Goal: Task Accomplishment & Management: Complete application form

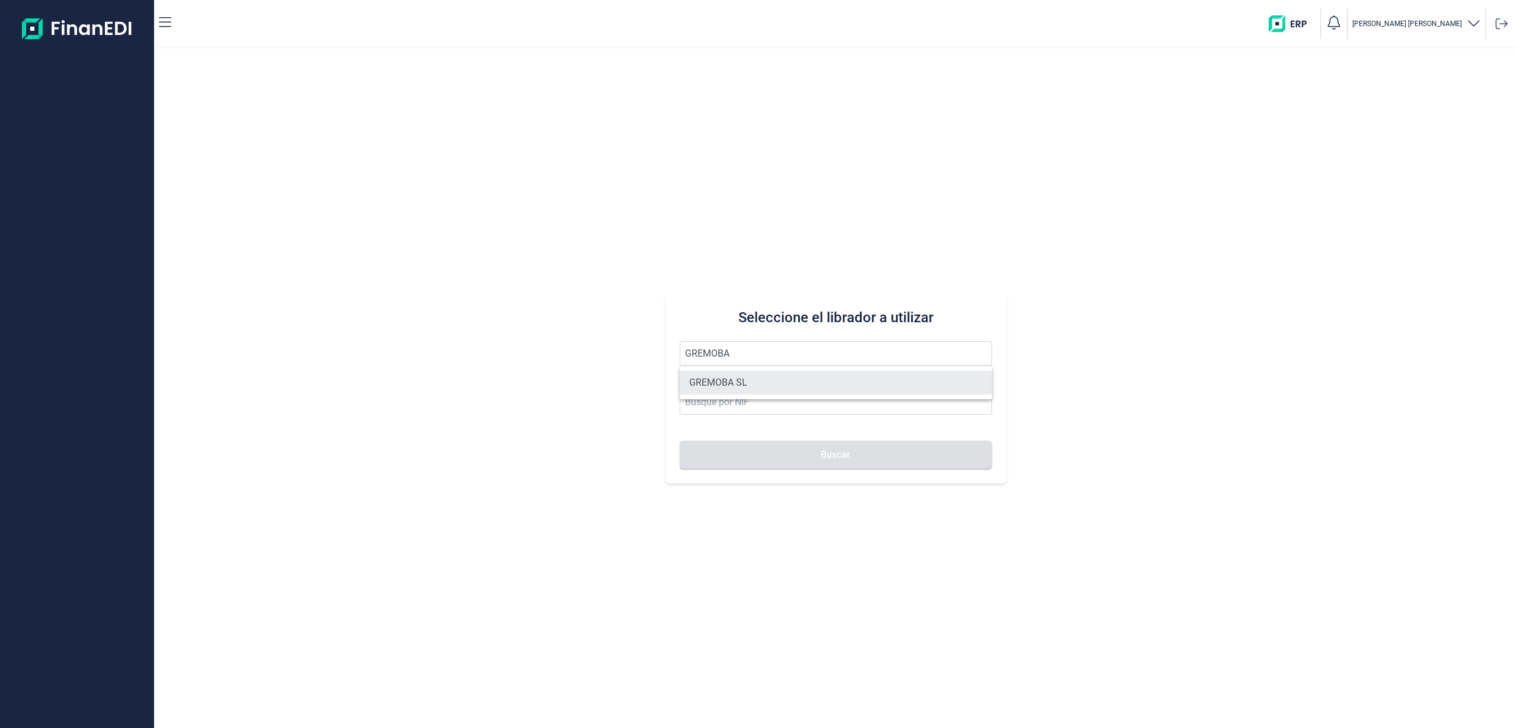
click at [732, 384] on li "GREMOBA SL" at bounding box center [836, 383] width 312 height 24
type input "GREMOBA SL"
type input "B79863148"
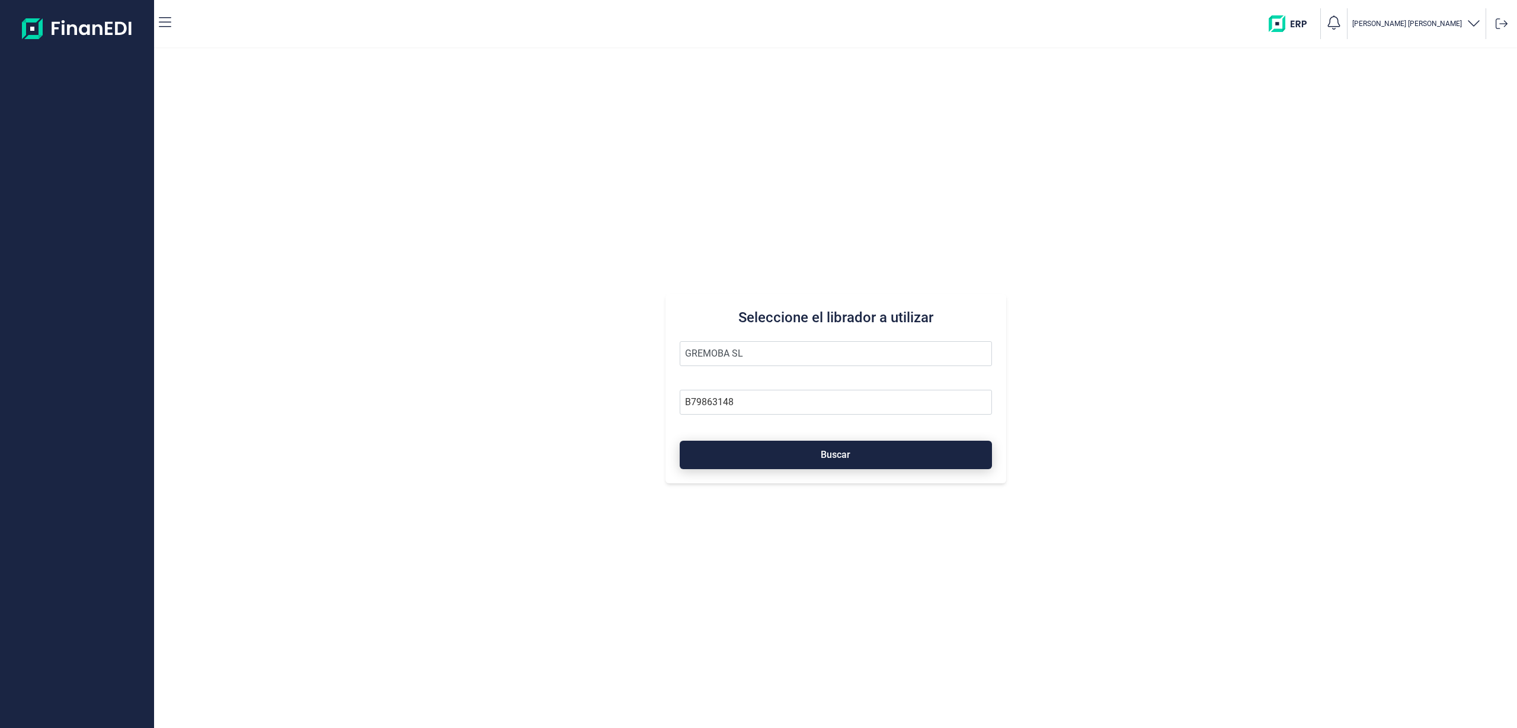
click at [770, 463] on button "Buscar" at bounding box center [836, 455] width 312 height 28
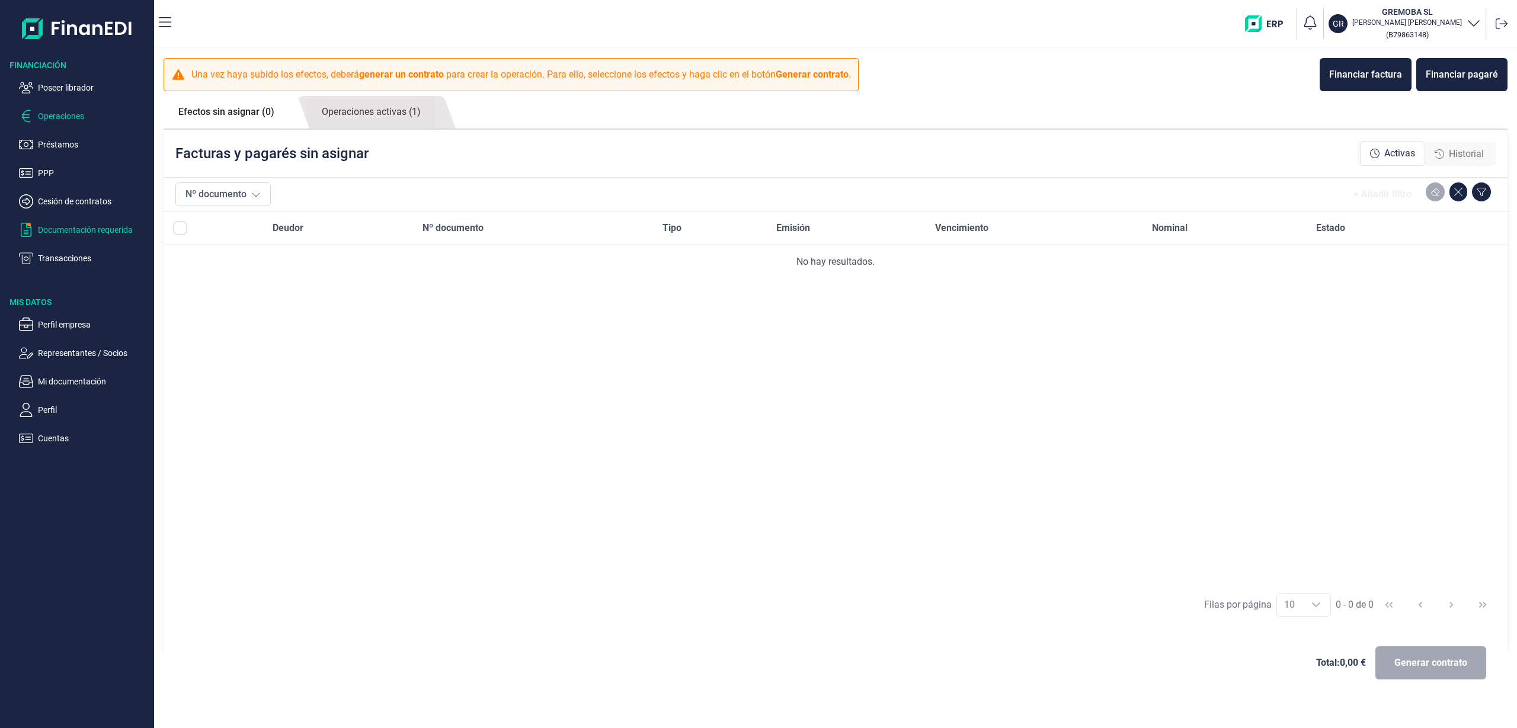
click at [63, 224] on p "Documentación requerida" at bounding box center [93, 230] width 111 height 14
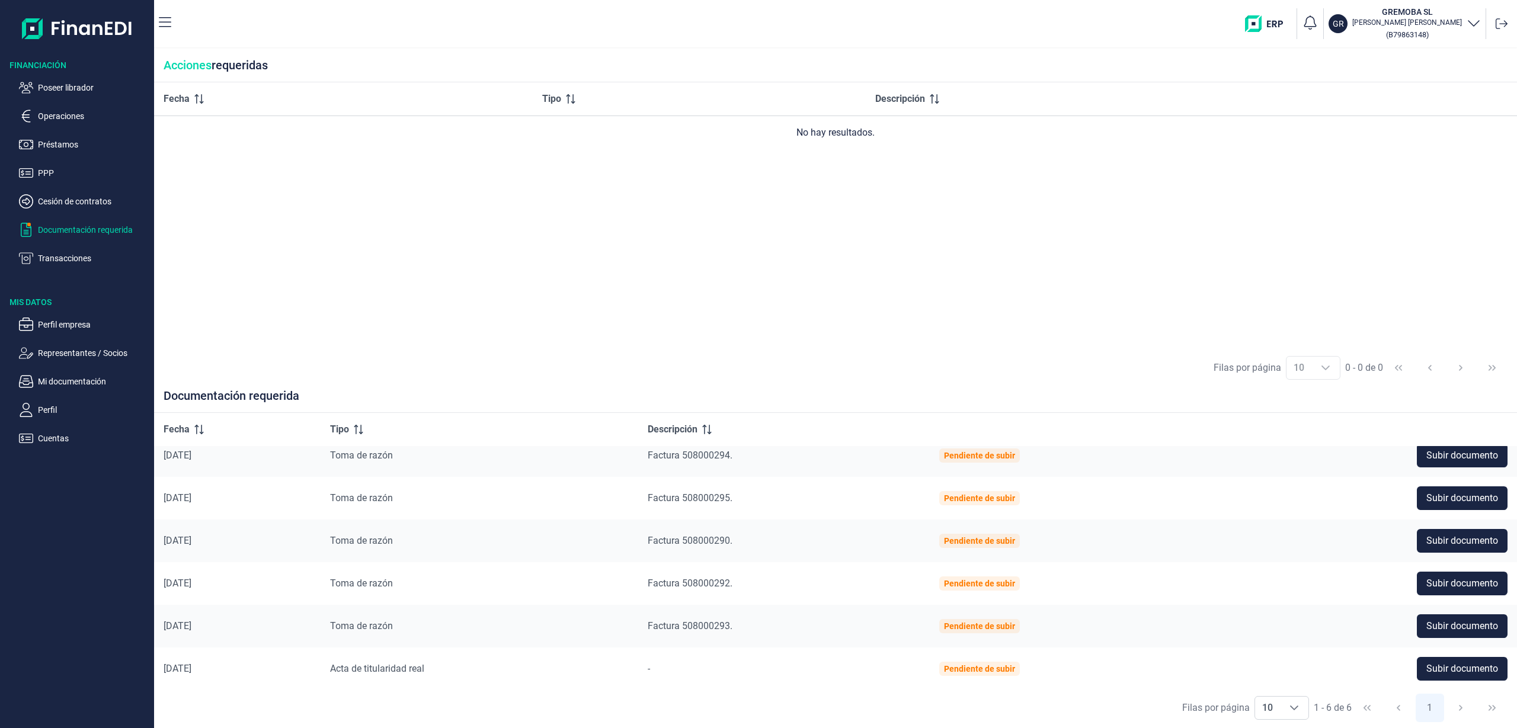
scroll to position [15, 0]
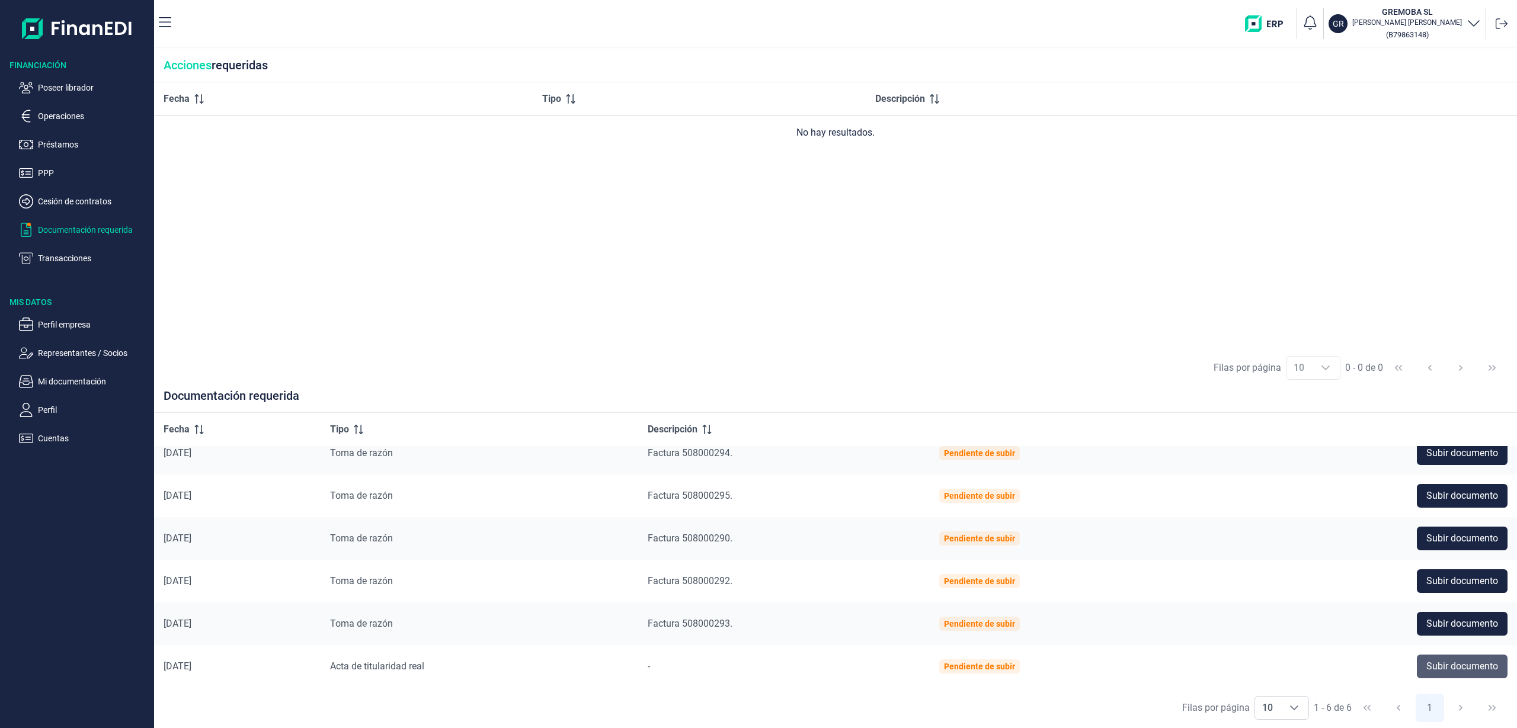
click at [1482, 666] on span "Subir documento" at bounding box center [1462, 666] width 72 height 14
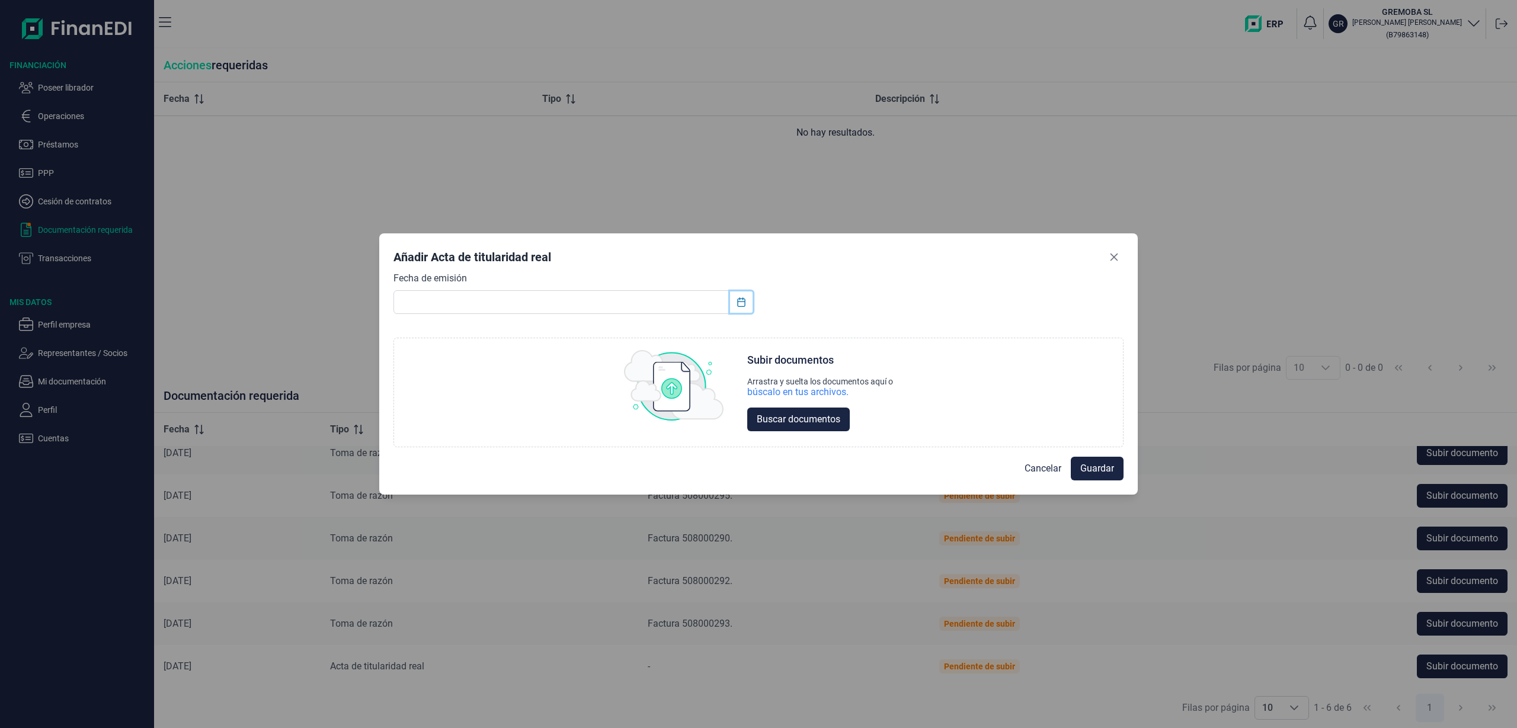
click at [731, 292] on button "Choose Date" at bounding box center [741, 302] width 23 height 21
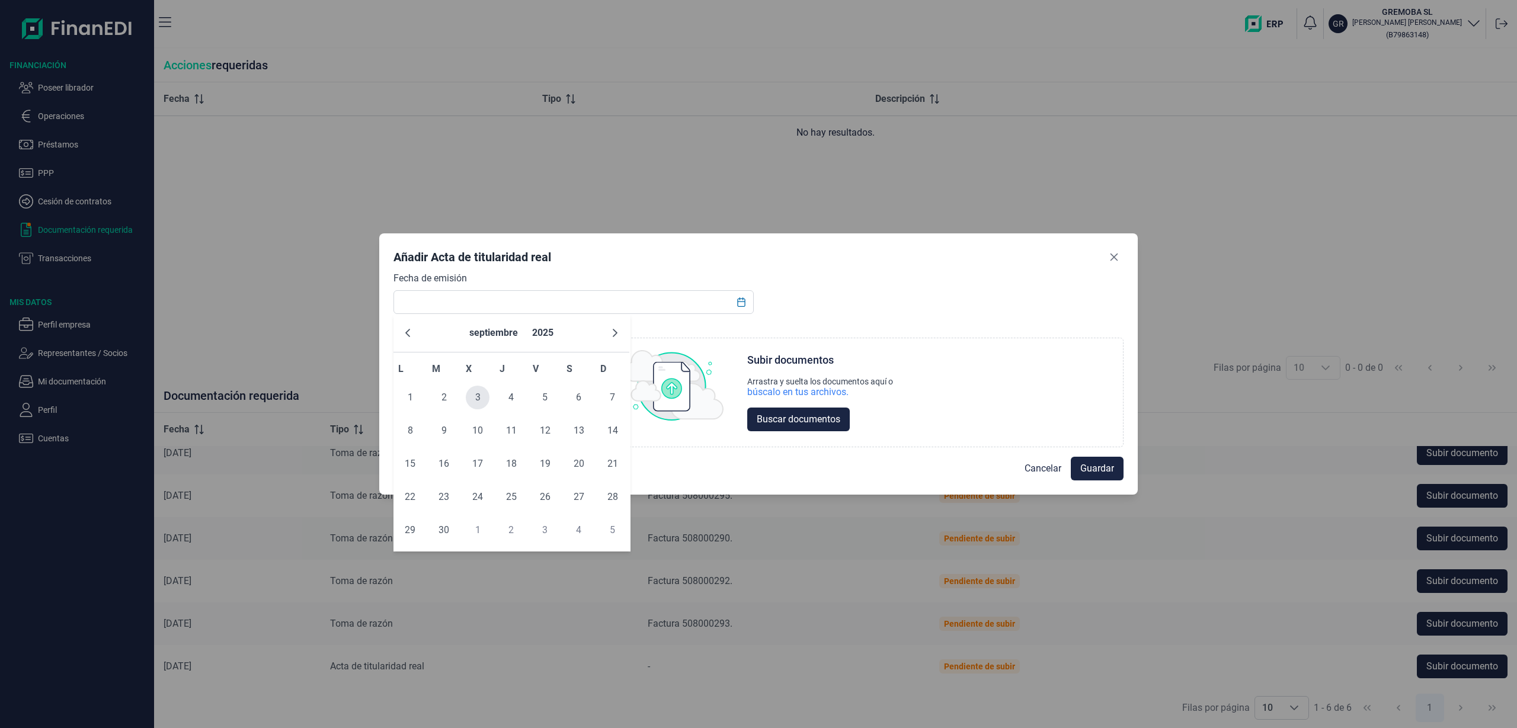
click at [484, 395] on span "3" at bounding box center [478, 398] width 24 height 24
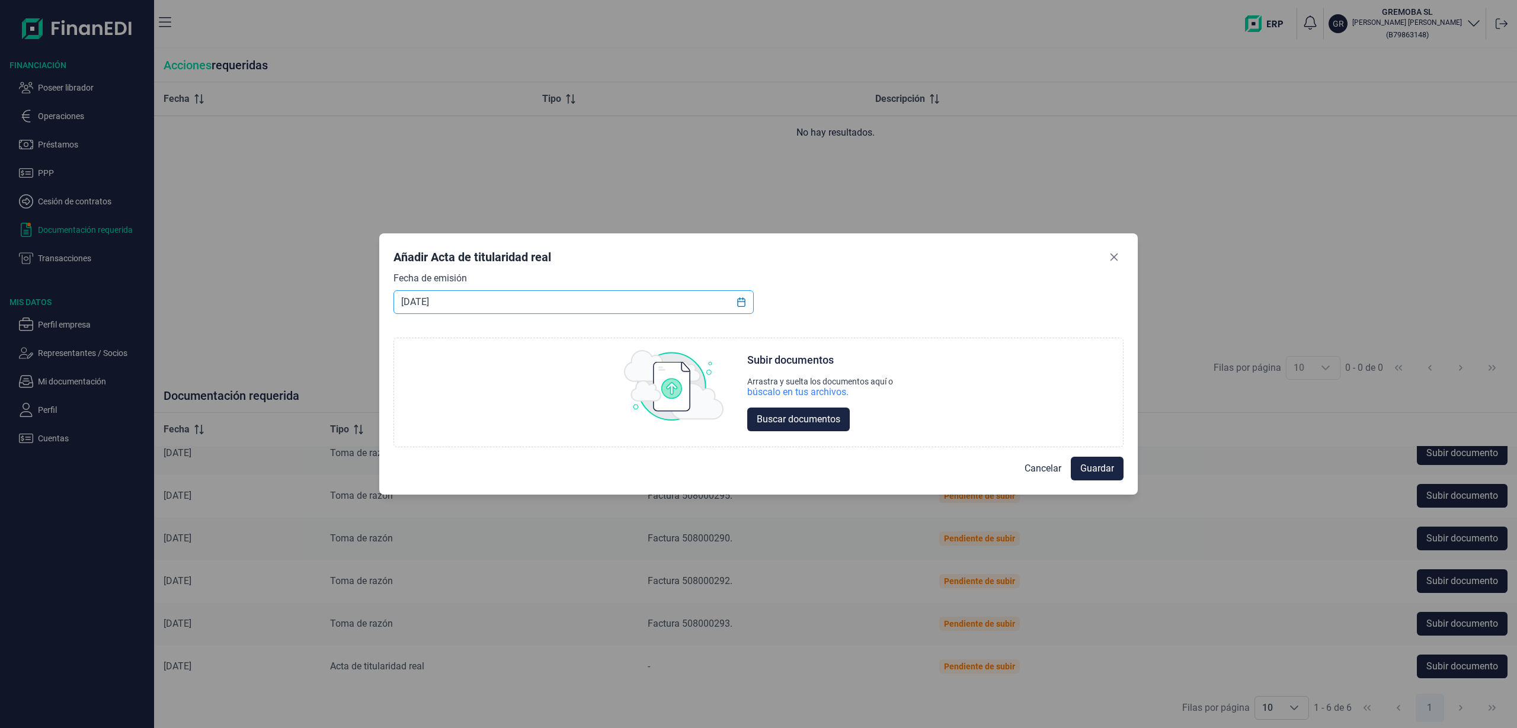
click at [471, 300] on input "03/09/2025" at bounding box center [573, 302] width 360 height 24
type input "[DATE]"
click at [937, 324] on div "Choose Subir documentos Arrastra y suelta los documentos aquí o búscalo en tus …" at bounding box center [758, 386] width 730 height 124
click at [830, 424] on span "Buscar documentos" at bounding box center [799, 419] width 84 height 14
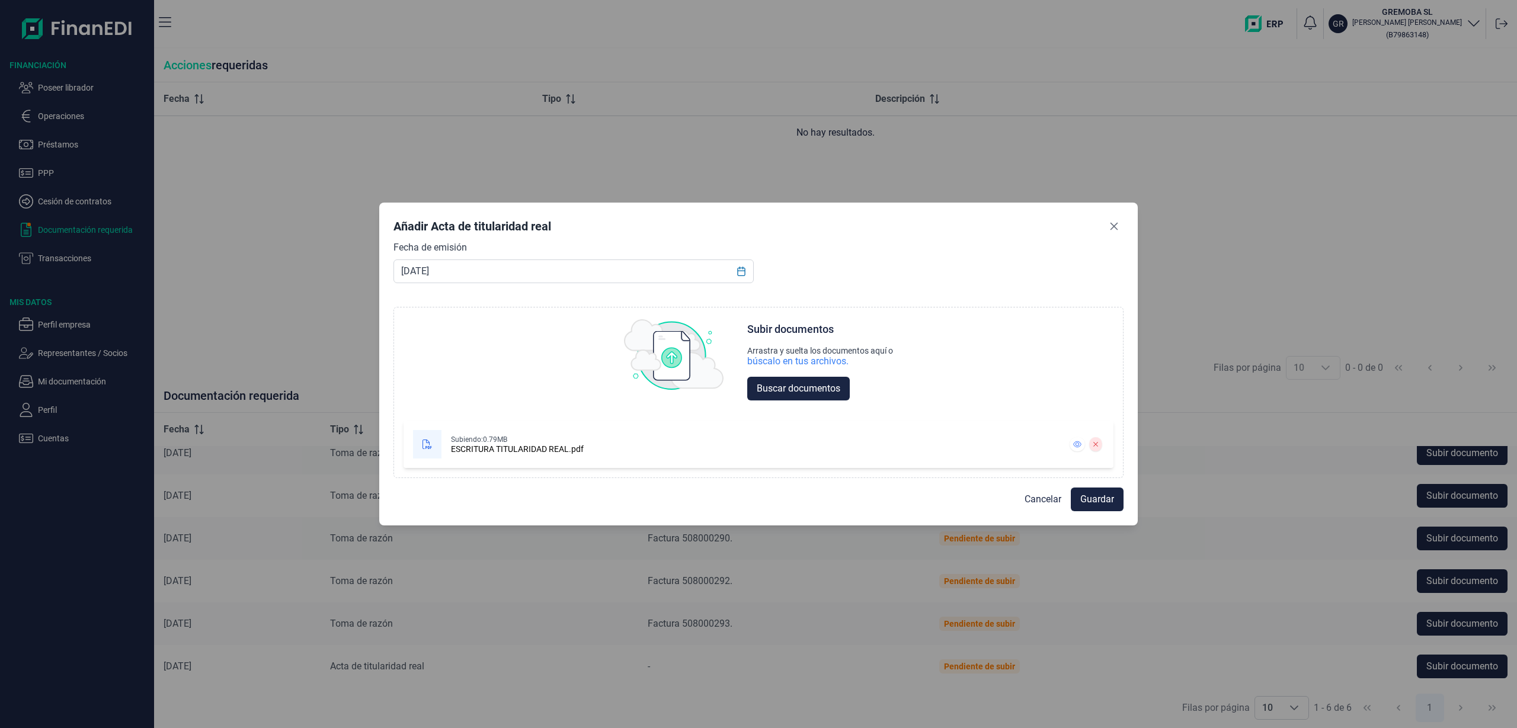
click at [971, 255] on div "Fecha de emisión 22/06/2012 Choose Subir documentos Arrastra y suelta los docum…" at bounding box center [758, 360] width 730 height 238
click at [1109, 495] on span "Guardar" at bounding box center [1097, 499] width 34 height 14
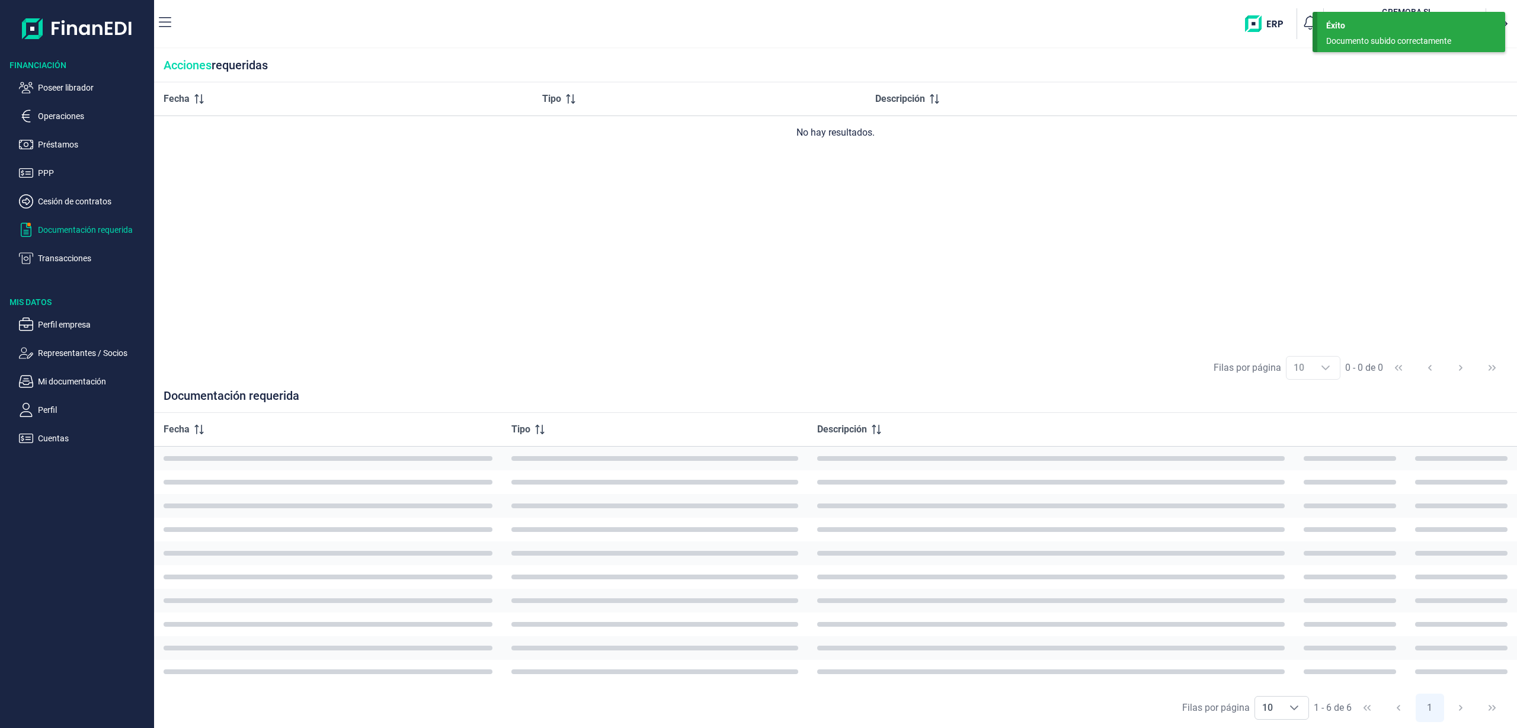
scroll to position [0, 0]
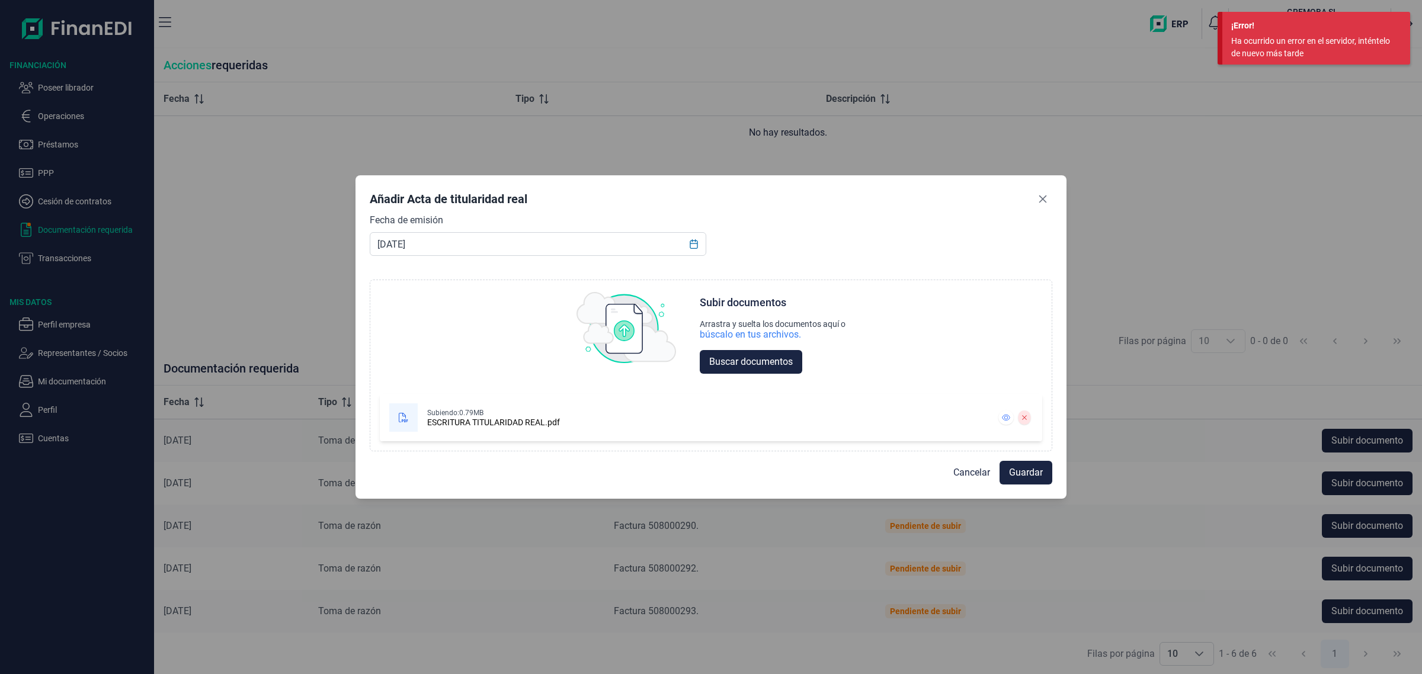
scroll to position [6, 0]
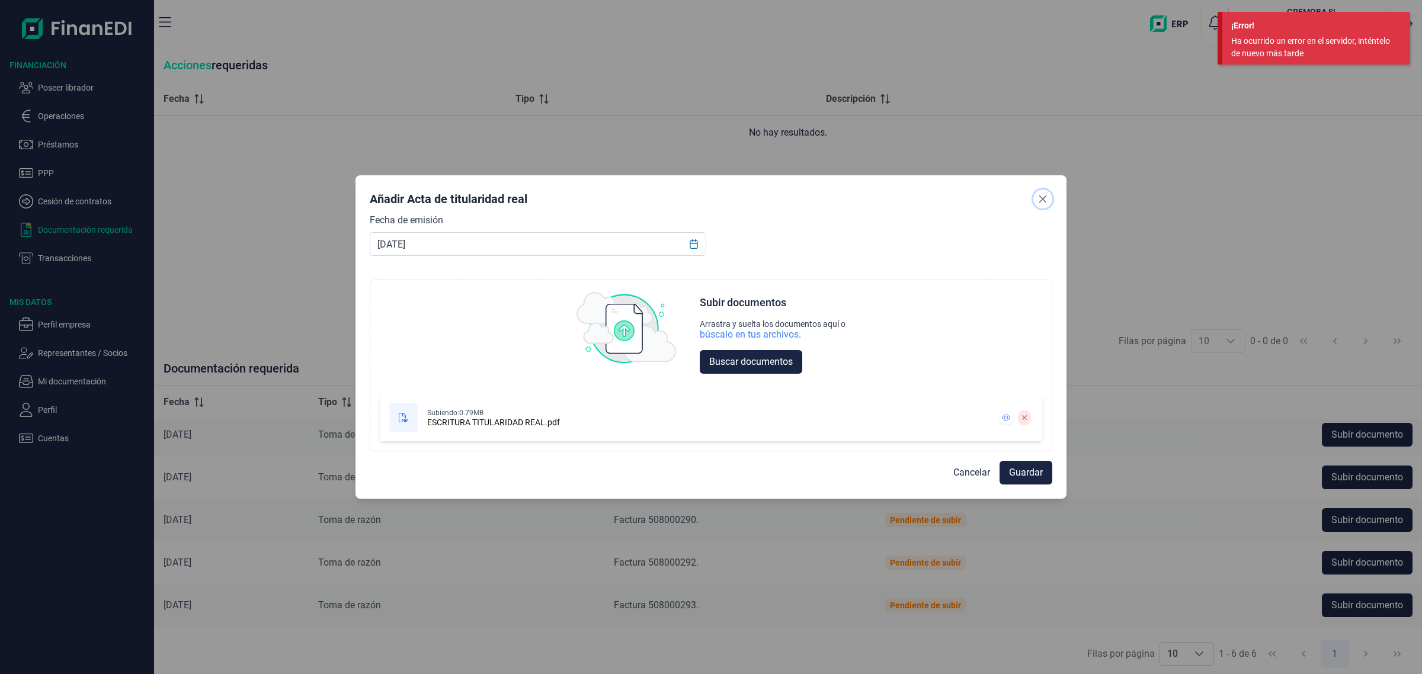
click at [1043, 202] on icon "Close" at bounding box center [1042, 198] width 9 height 9
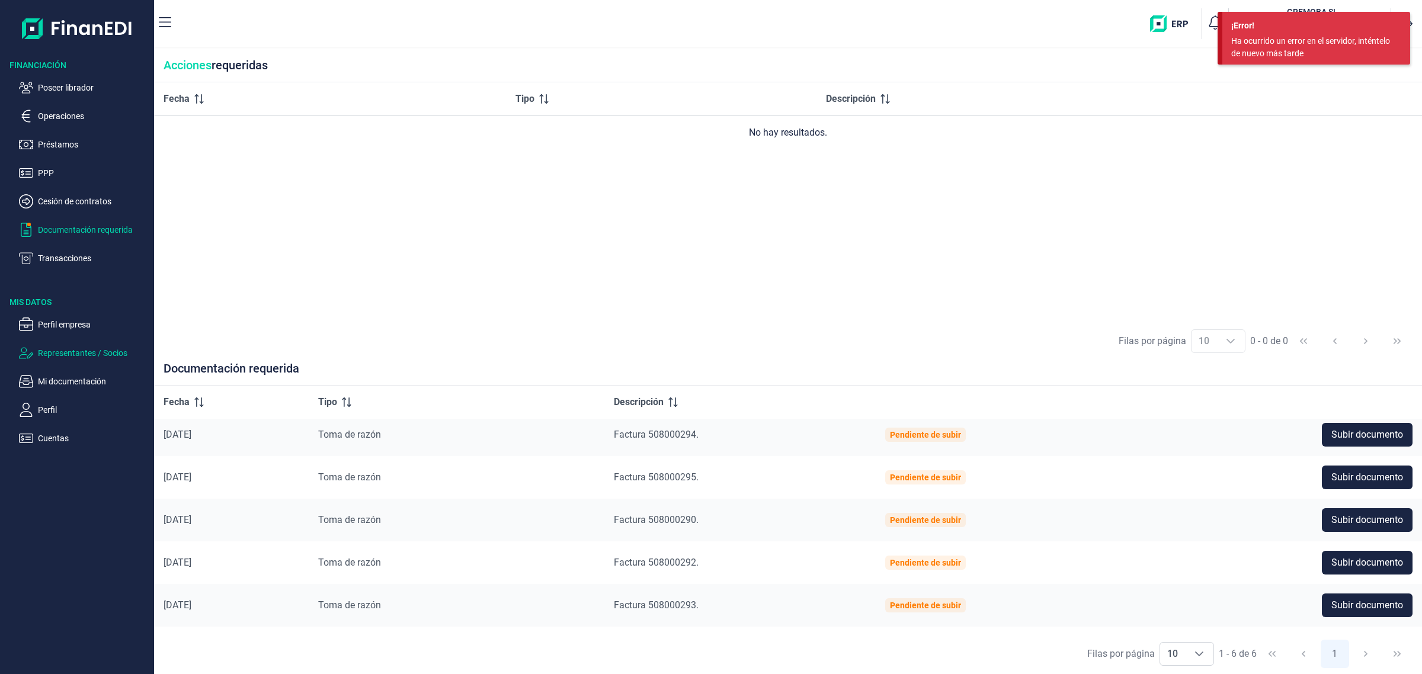
click at [108, 348] on p "Representantes / Socios" at bounding box center [93, 353] width 111 height 14
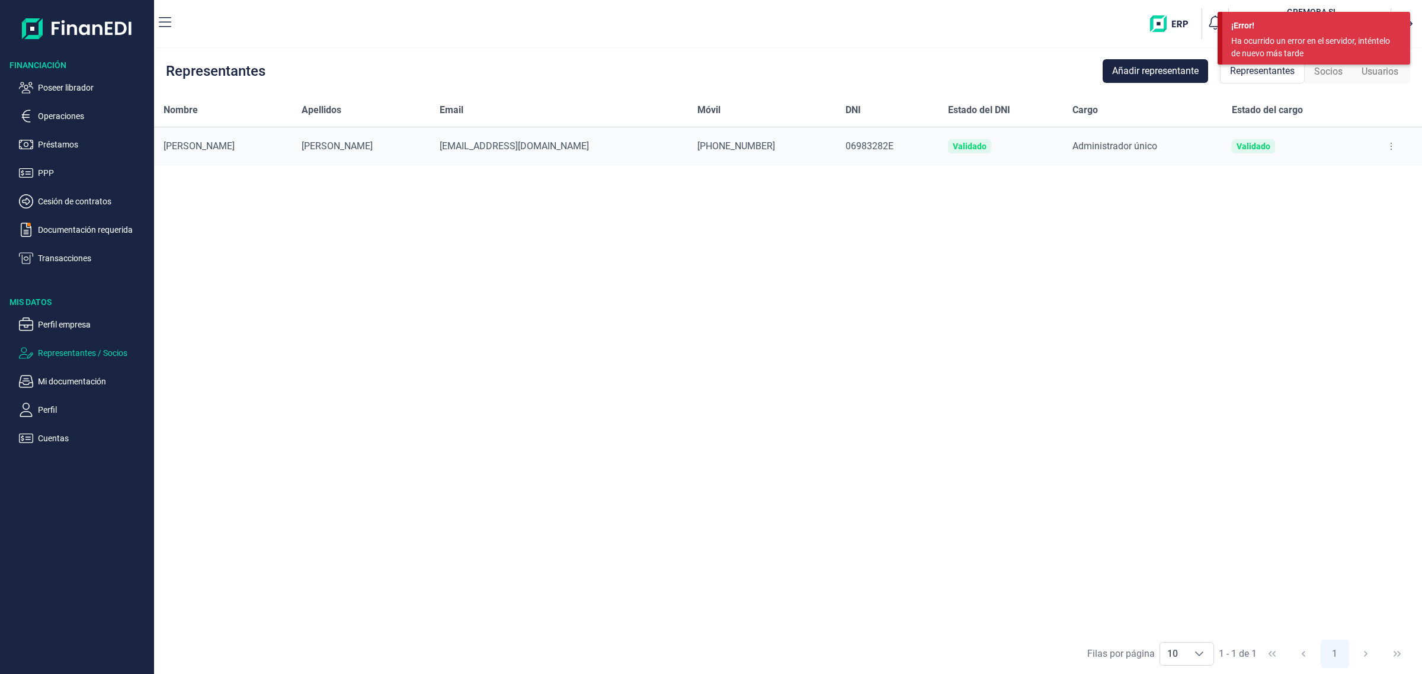
click at [1000, 268] on div "Nombre Apellidos Email Móvil DNI Estado del DNI Cargo Estado del cargo [PERSON_…" at bounding box center [788, 364] width 1268 height 540
click at [1384, 28] on div "¡Error!" at bounding box center [1316, 26] width 170 height 12
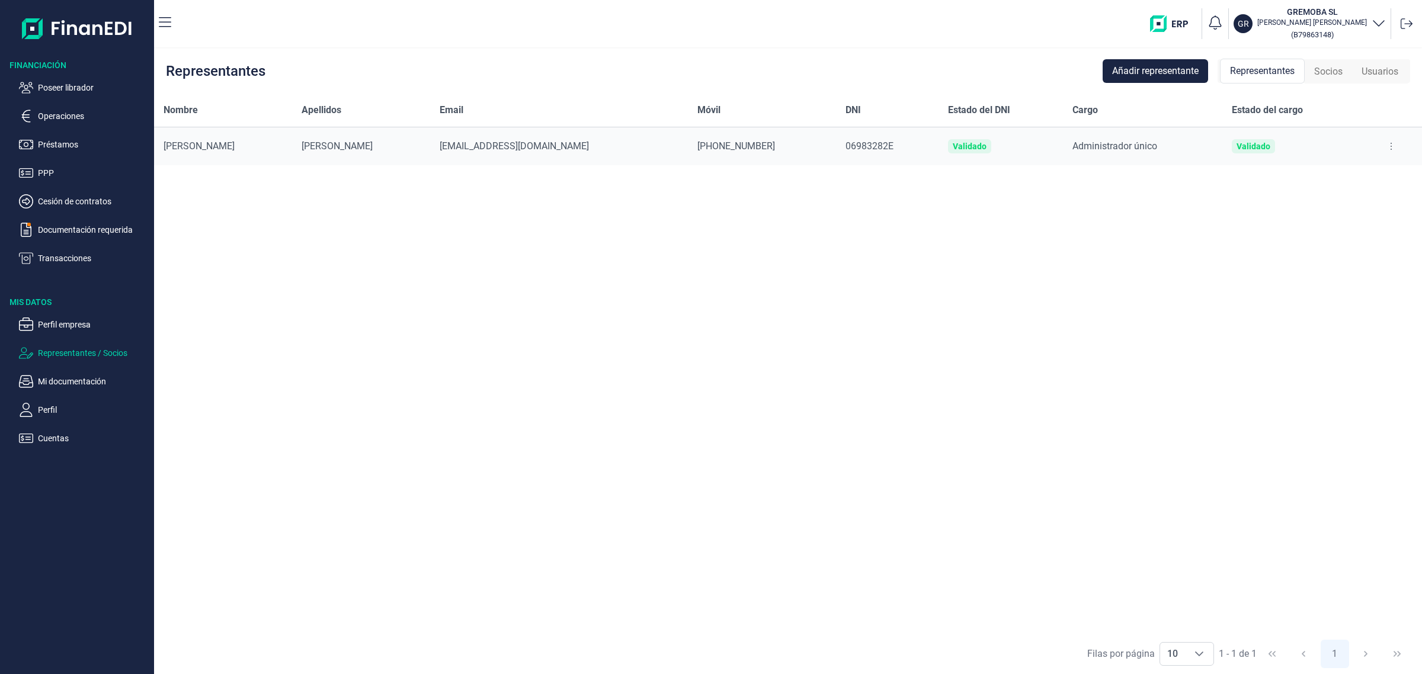
click at [1370, 71] on span "Usuarios" at bounding box center [1380, 72] width 37 height 14
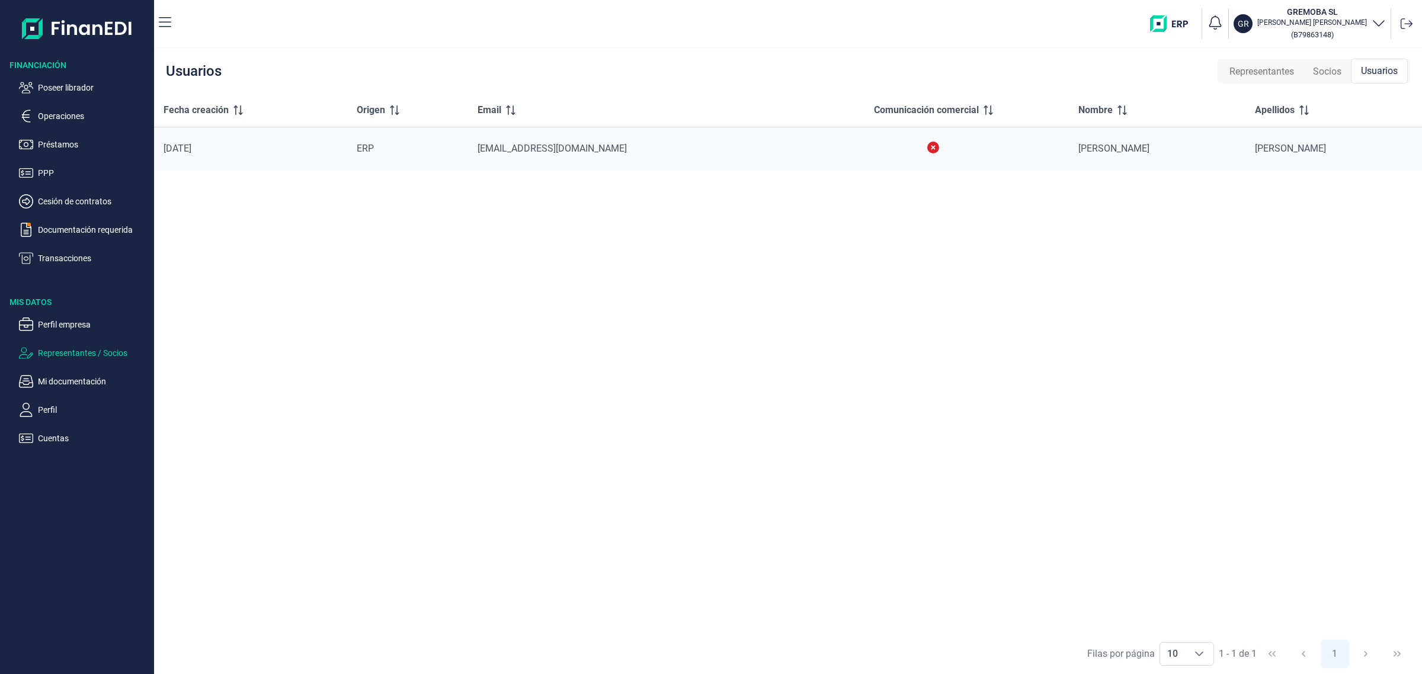
click at [1205, 365] on div "Fecha creación Origen Email Comunicación comercial Nombre Apellidos [DATE] ERP …" at bounding box center [788, 364] width 1268 height 540
